Goal: Check status: Verify the current state of an ongoing process or item

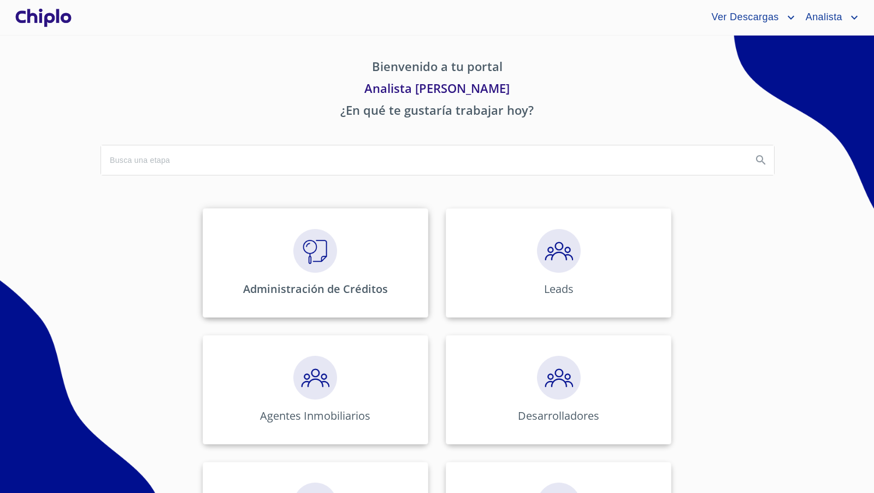
click at [308, 252] on img at bounding box center [315, 251] width 44 height 44
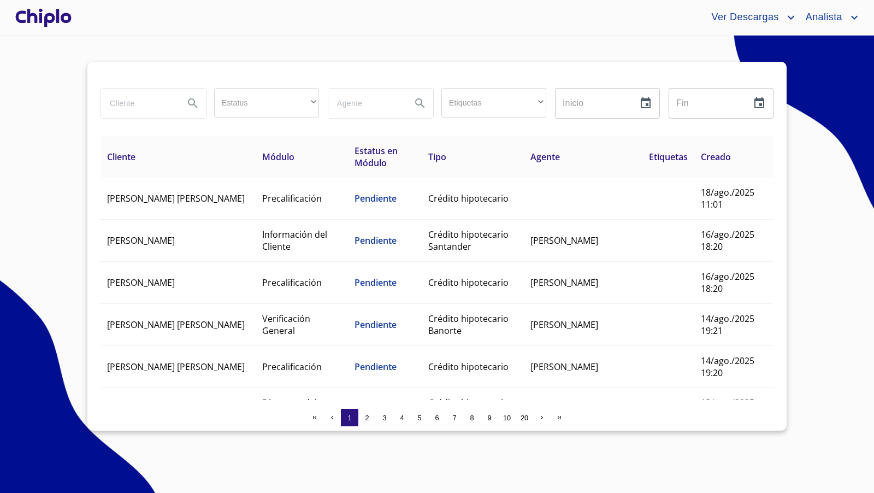
click at [150, 107] on input "search" at bounding box center [138, 102] width 74 height 29
type input "[PERSON_NAME]"
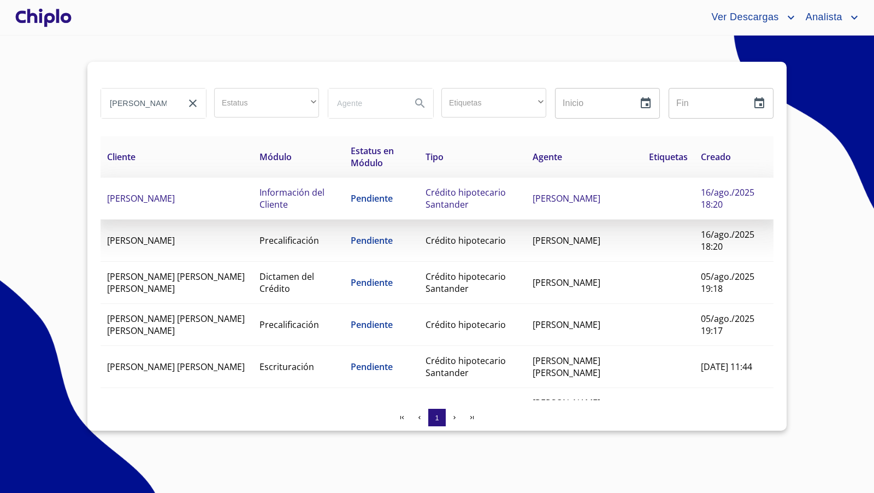
click at [220, 196] on td "[PERSON_NAME]" at bounding box center [176, 198] width 152 height 42
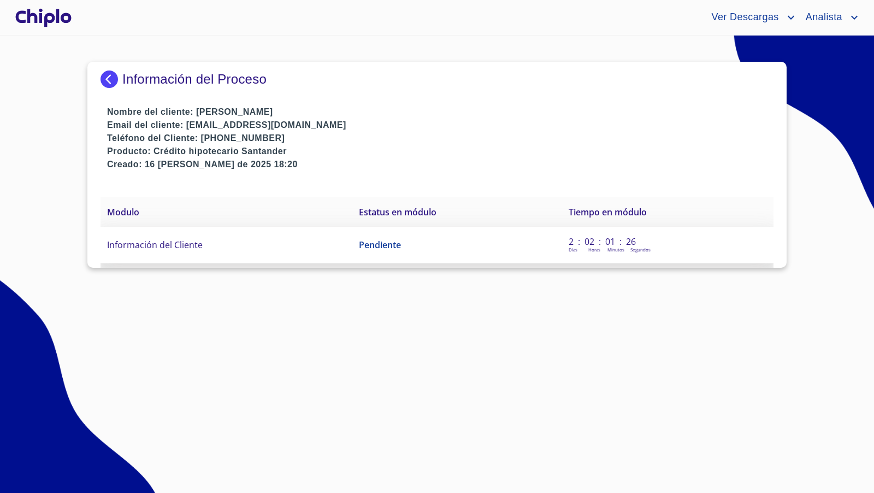
click at [174, 250] on td "Información del Cliente" at bounding box center [226, 245] width 252 height 37
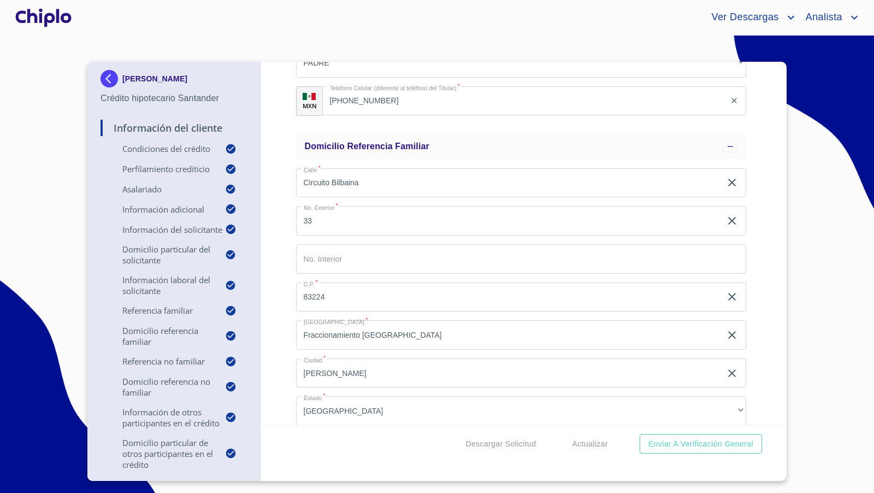
scroll to position [3343, 0]
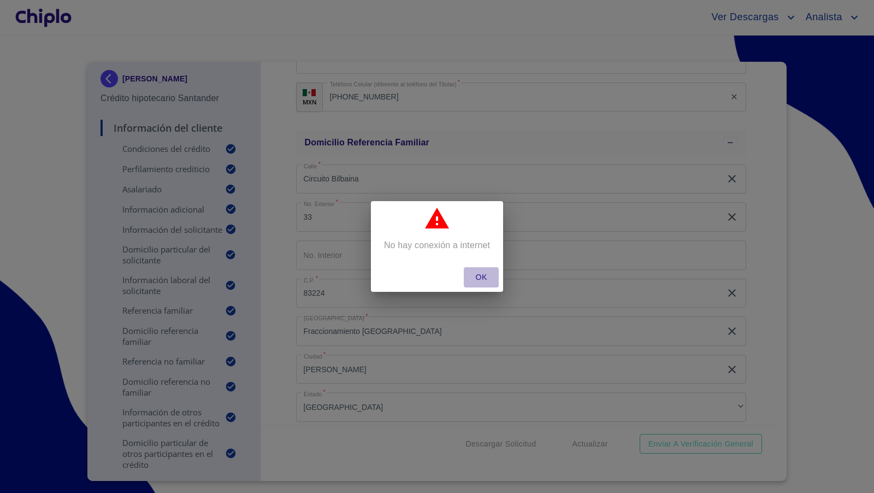
click at [484, 279] on span "OK" at bounding box center [481, 277] width 26 height 14
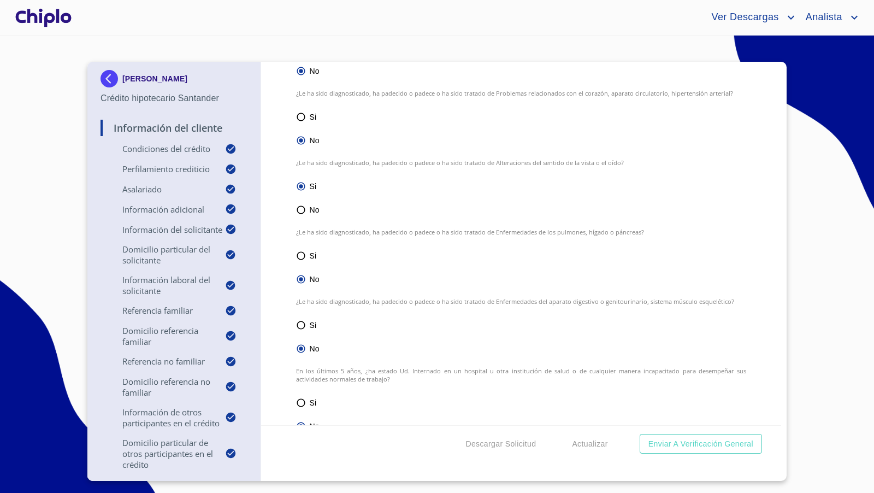
scroll to position [6472, 0]
click at [299, 208] on input "No" at bounding box center [301, 207] width 10 height 13
radio input "true"
radio input "false"
click at [763, 267] on div "Información del Cliente Condiciones del Crédito Selecciona tu producto   * Adqu…" at bounding box center [521, 243] width 520 height 363
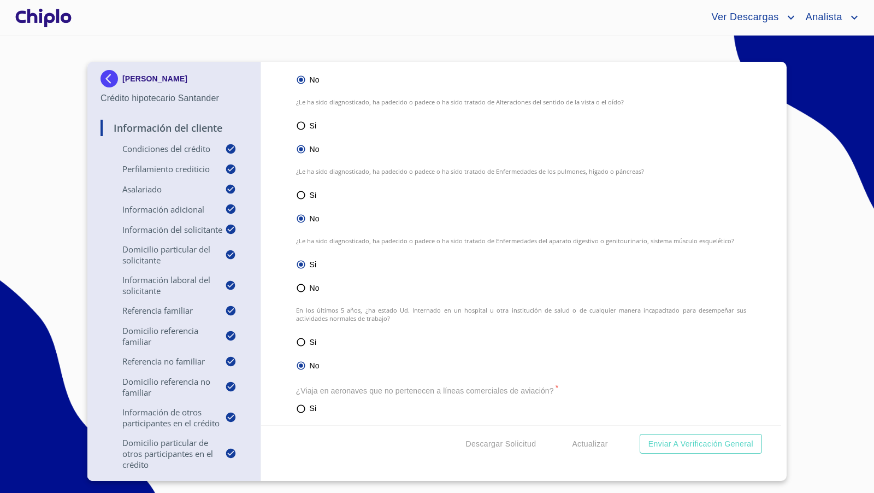
scroll to position [7639, 0]
click at [299, 283] on input "No" at bounding box center [301, 285] width 10 height 13
radio input "true"
radio input "false"
click at [279, 312] on div "Información del Cliente Condiciones del Crédito Selecciona tu producto   * Adqu…" at bounding box center [521, 243] width 520 height 363
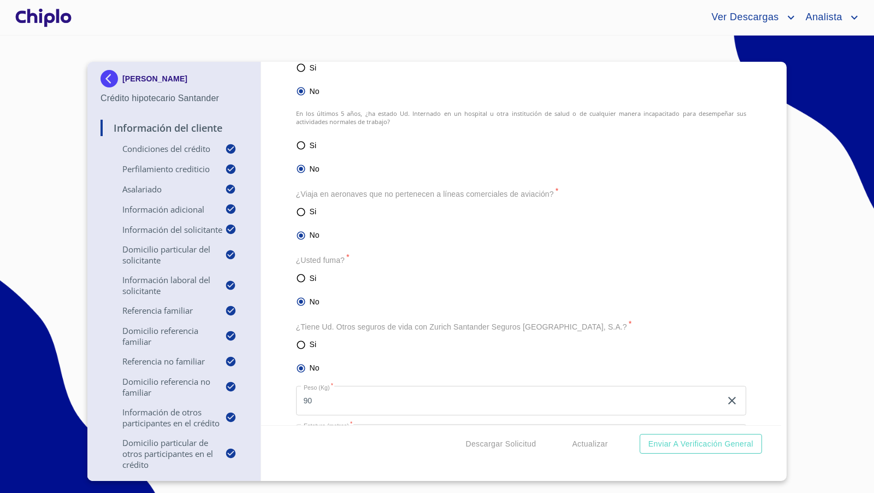
scroll to position [6659, 0]
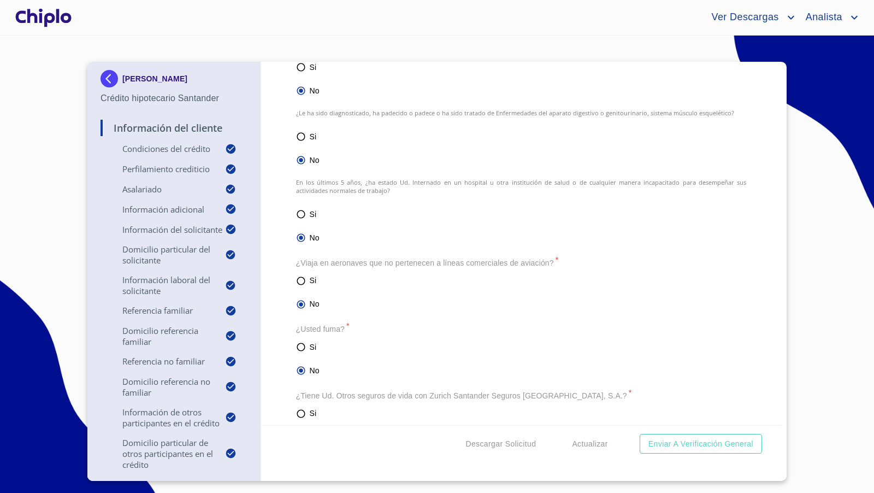
click at [37, 15] on div at bounding box center [43, 17] width 61 height 35
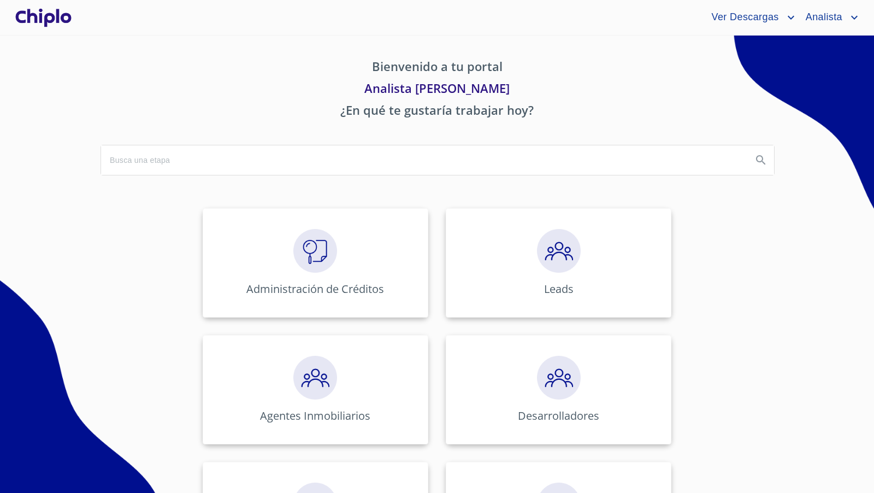
click at [322, 246] on img at bounding box center [315, 251] width 44 height 44
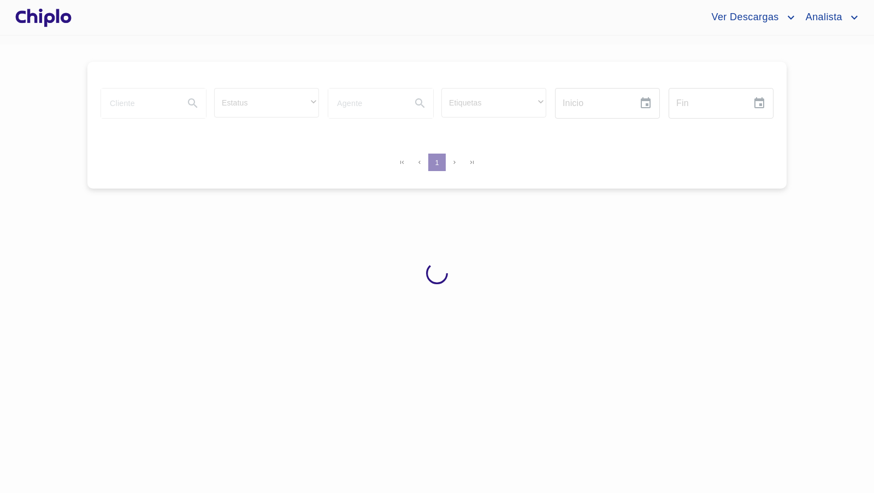
click at [151, 105] on div at bounding box center [437, 272] width 874 height 457
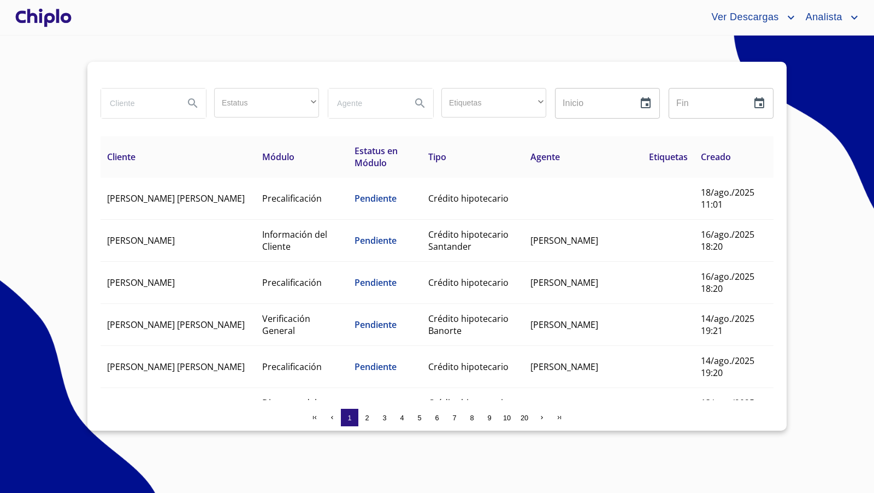
click at [141, 103] on input "search" at bounding box center [138, 102] width 74 height 29
type input "ISRAEL"
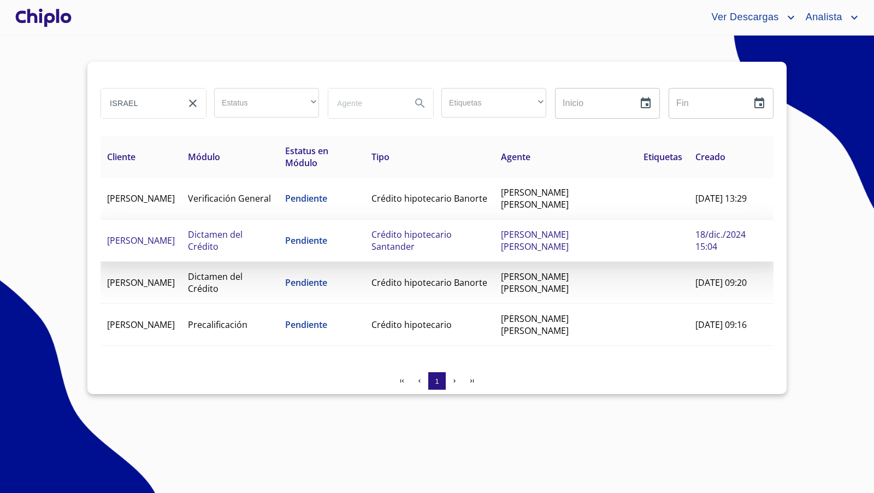
click at [146, 242] on span "[PERSON_NAME]" at bounding box center [141, 240] width 68 height 12
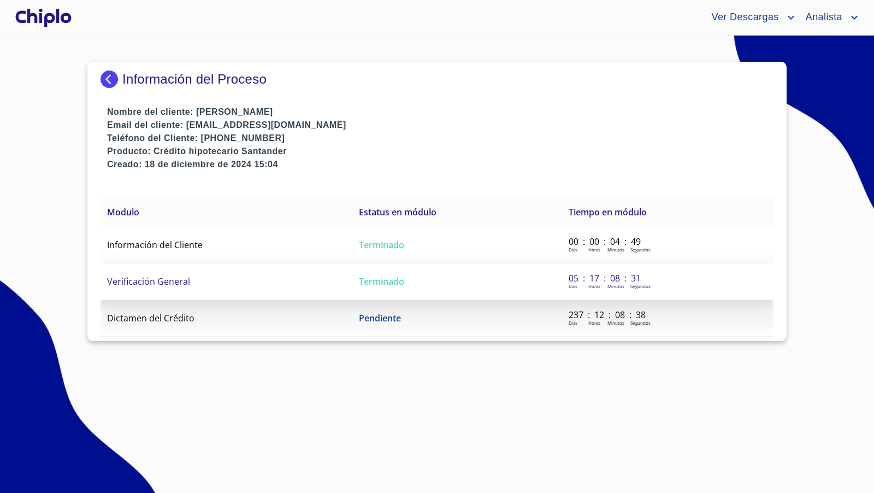
click at [182, 278] on span "Verificación General" at bounding box center [148, 281] width 83 height 12
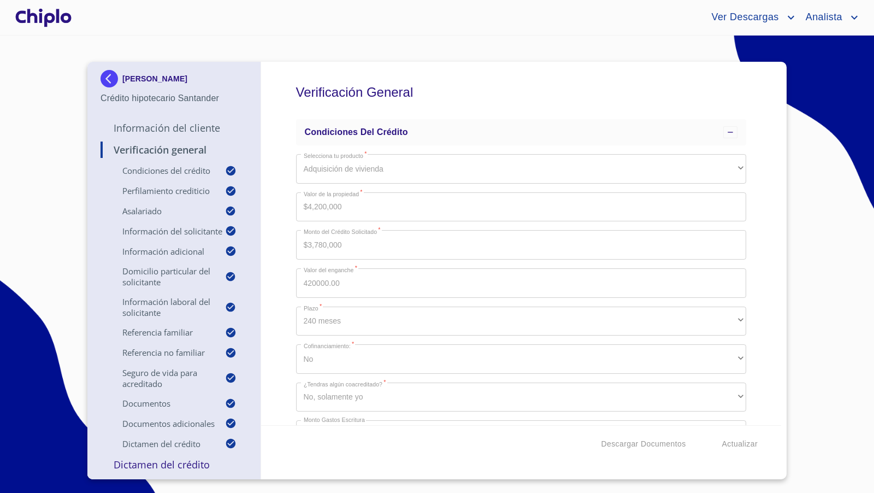
click at [61, 21] on div at bounding box center [43, 17] width 61 height 35
